Goal: Find specific page/section: Find specific page/section

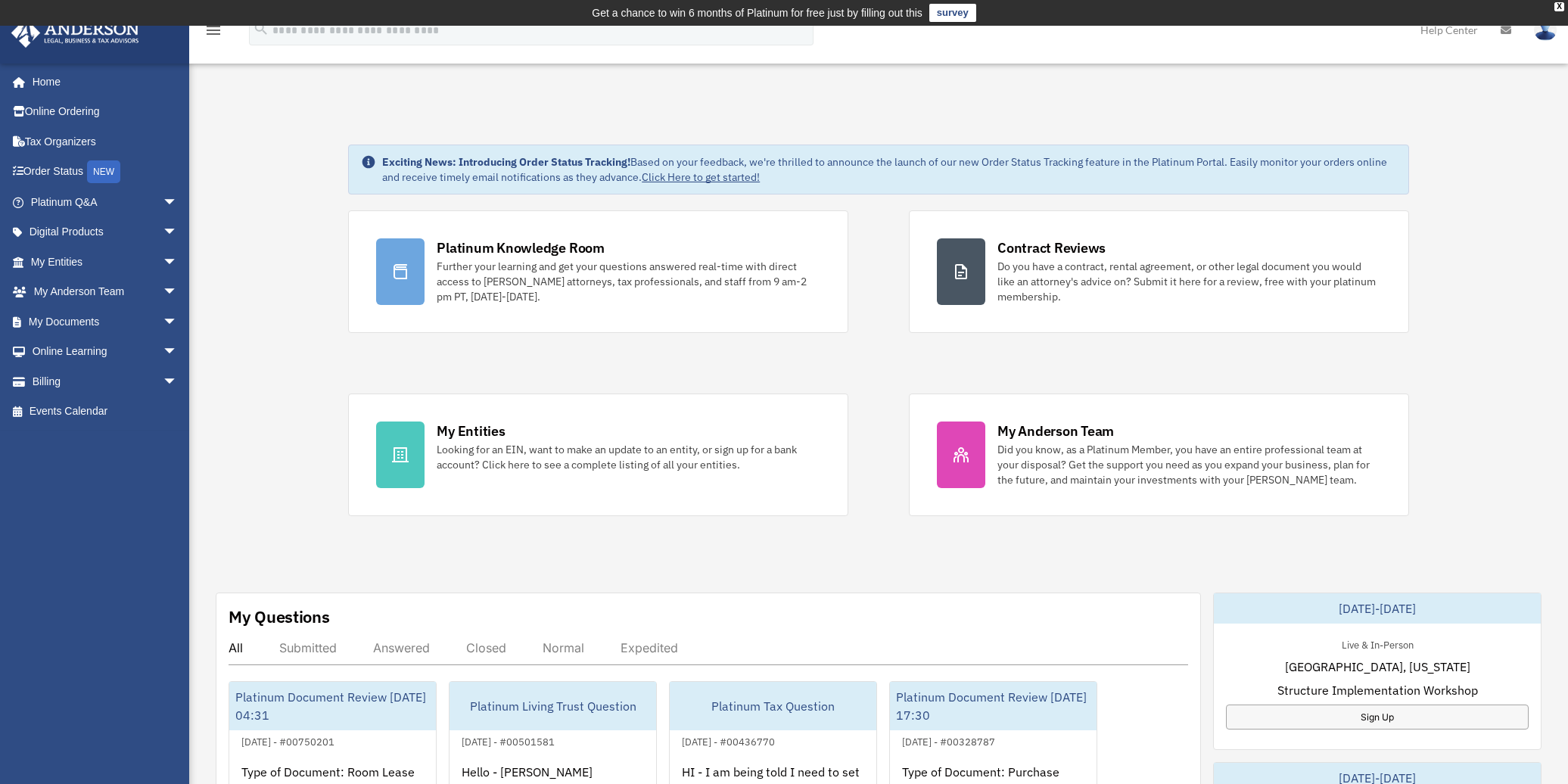
click at [826, 566] on div "Exciting News: Introducing Order Status Tracking! Based on your feedback, we're…" at bounding box center [878, 787] width 1401 height 1360
click at [123, 323] on link "My Documents arrow_drop_down" at bounding box center [105, 321] width 190 height 30
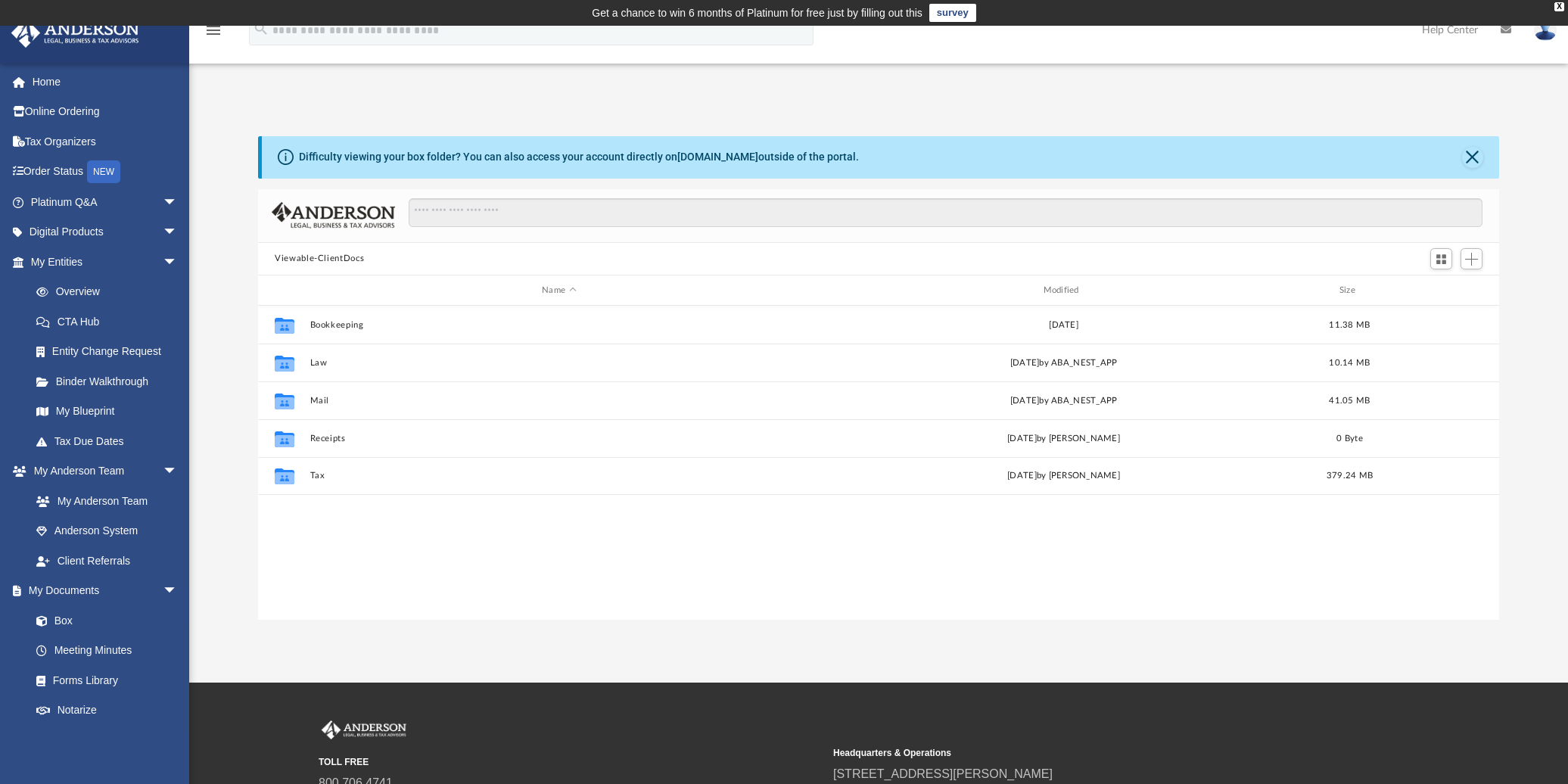
scroll to position [333, 1229]
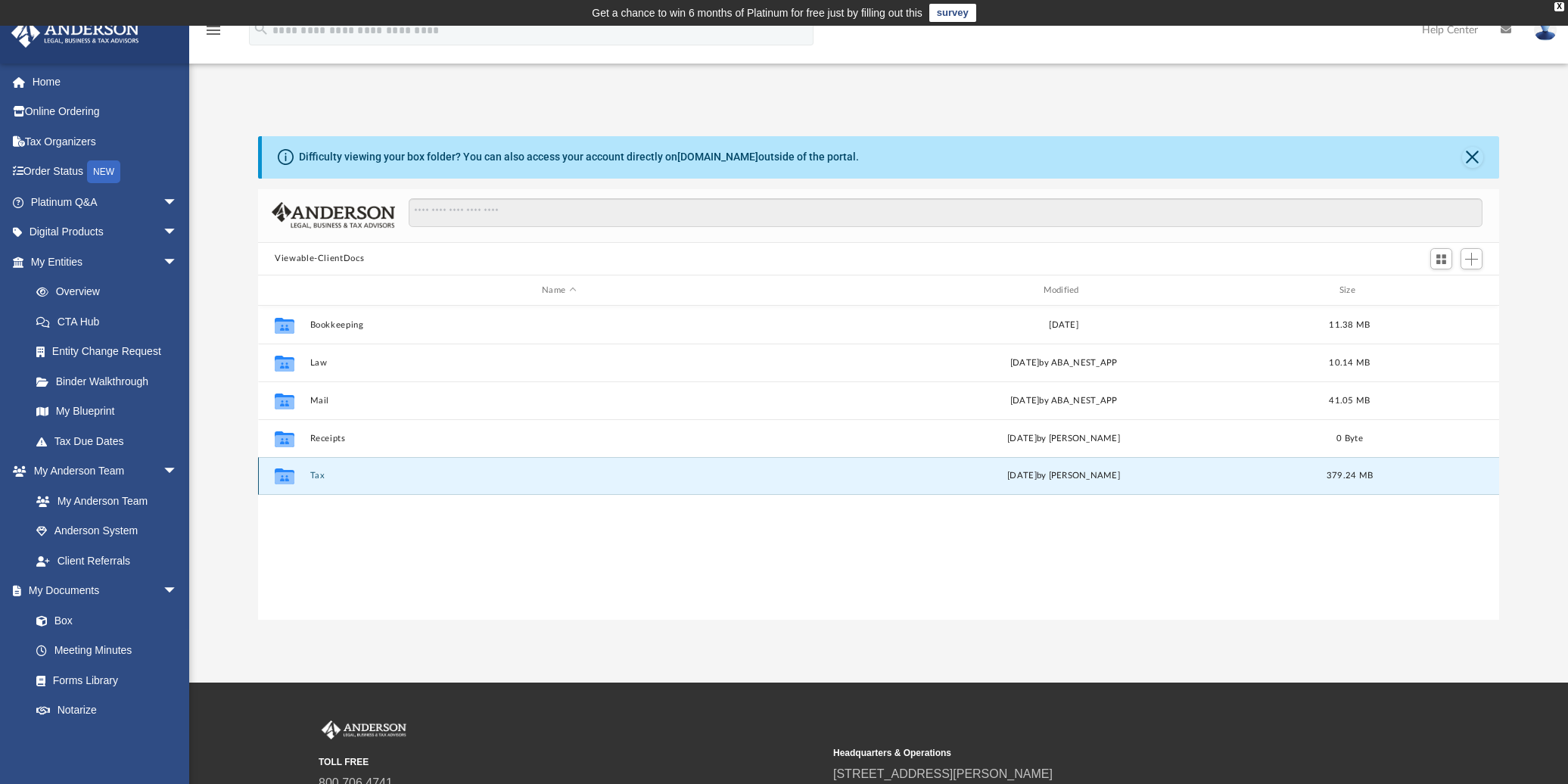
click at [321, 479] on button "Tax" at bounding box center [559, 476] width 498 height 10
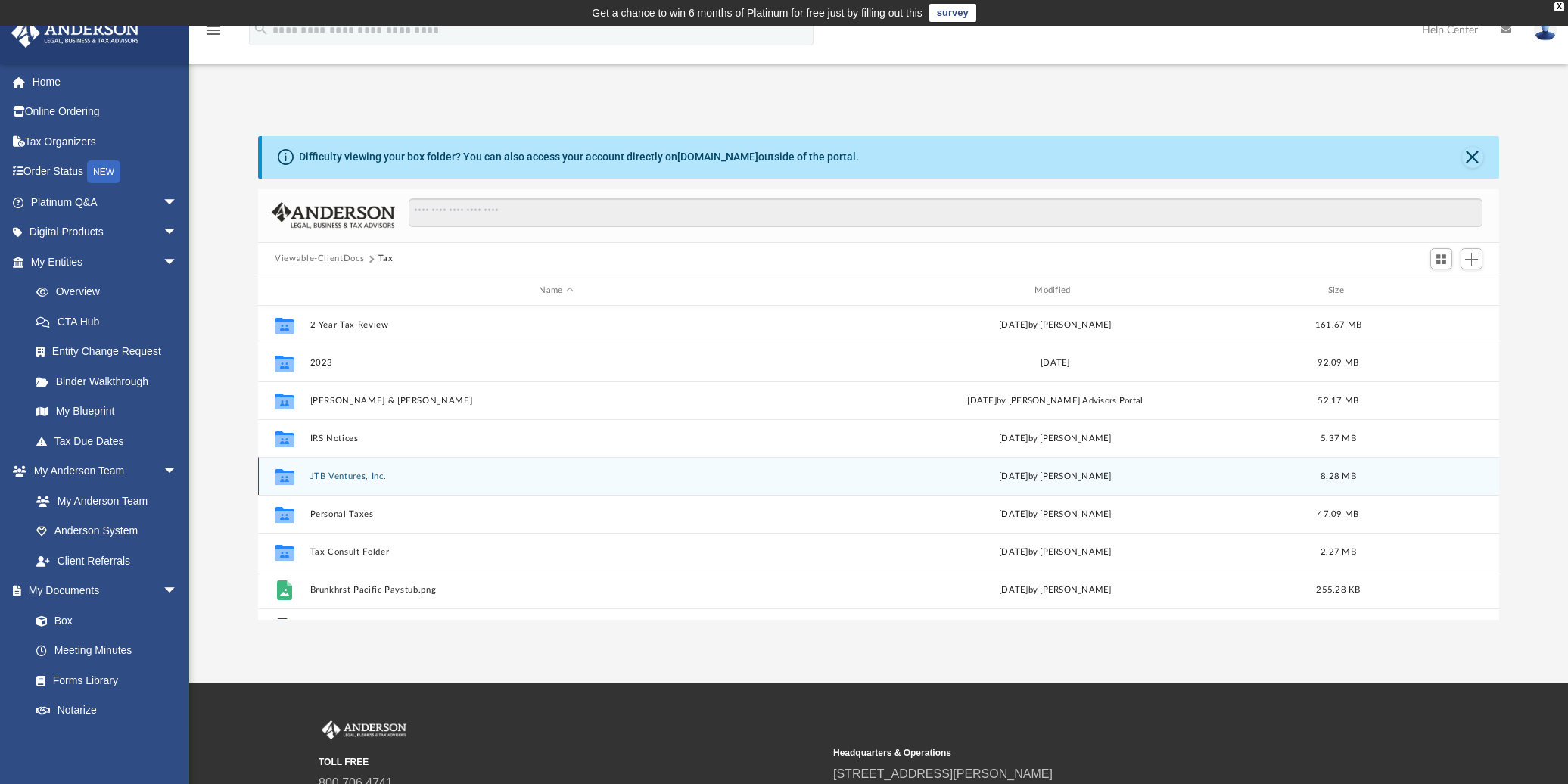
click at [350, 474] on button "JTB Ventures, Inc." at bounding box center [556, 476] width 493 height 10
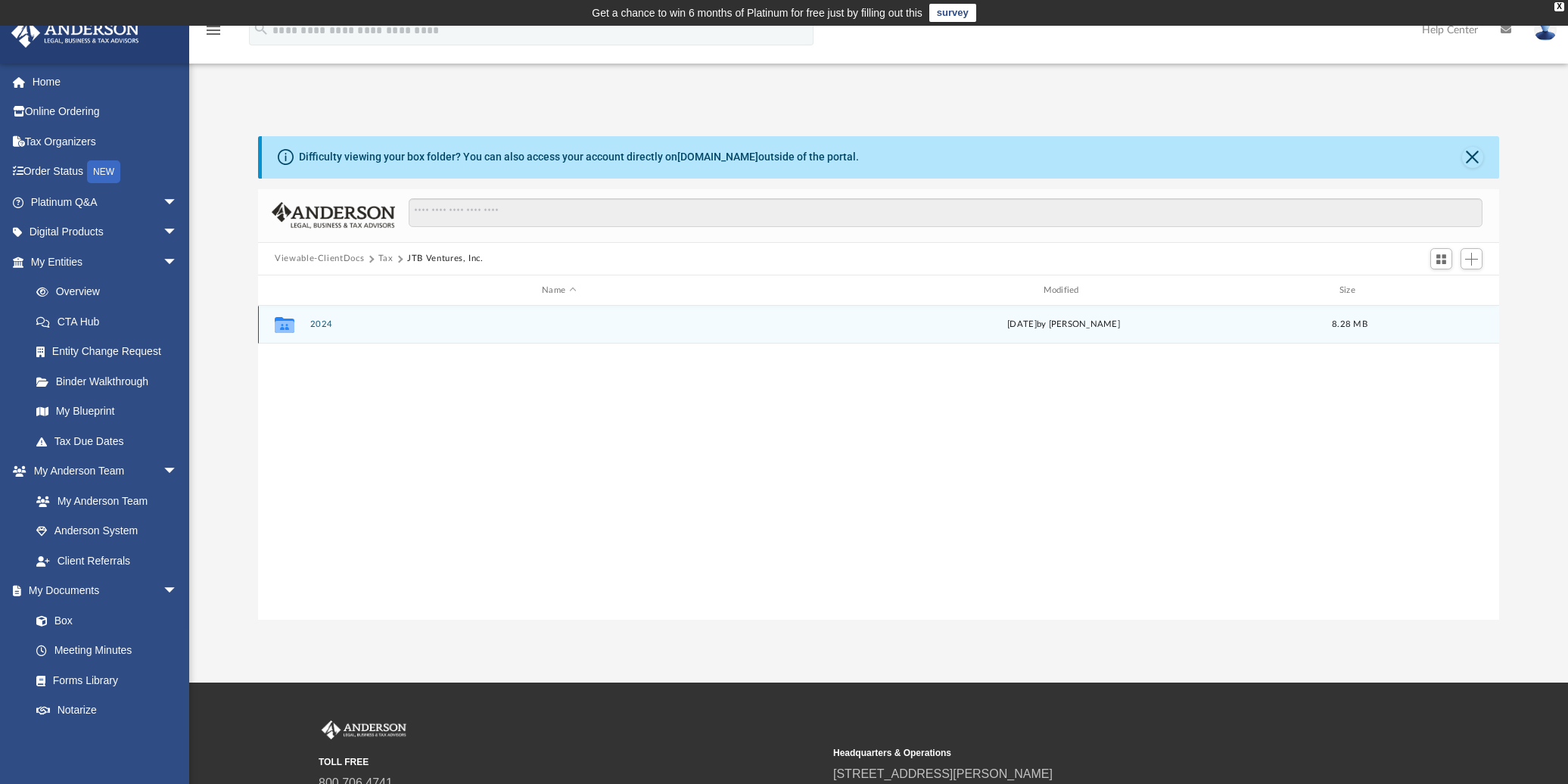
click at [318, 323] on button "2024" at bounding box center [559, 325] width 498 height 10
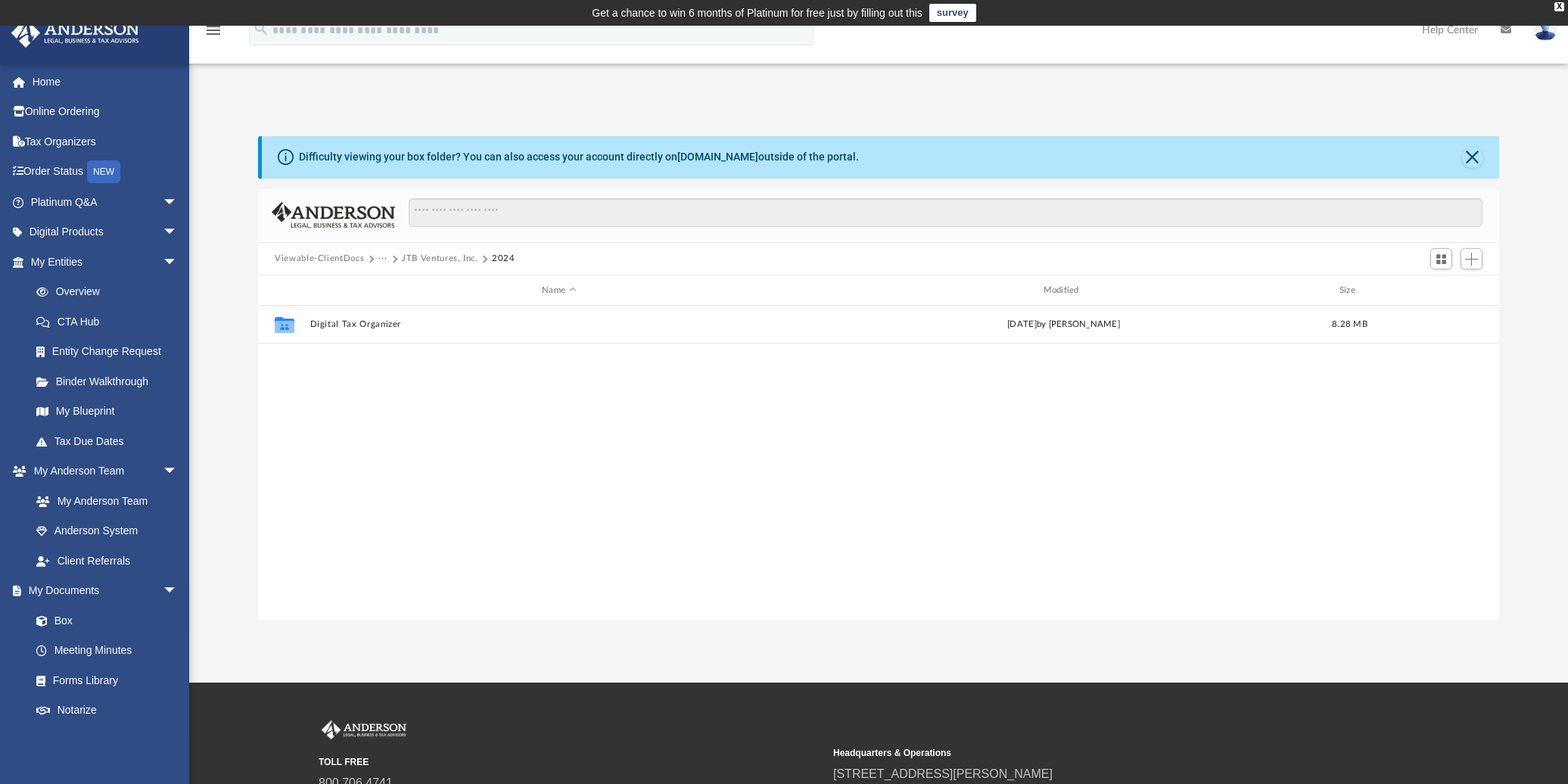
drag, startPoint x: 1098, startPoint y: 435, endPoint x: 1136, endPoint y: 349, distance: 94.0
click at [1098, 435] on div "Collaborated Folder Digital Tax Organizer Thu Sep 18 2025 by Jim Brunkhorst 8.2…" at bounding box center [878, 462] width 1241 height 313
